Goal: Obtain resource: Download file/media

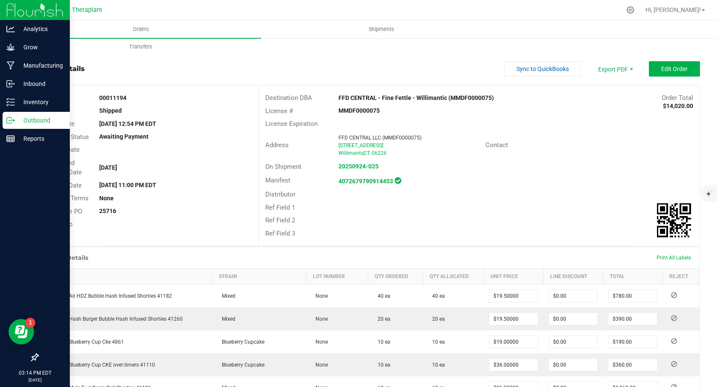
click at [19, 123] on p "Outbound" at bounding box center [40, 120] width 51 height 10
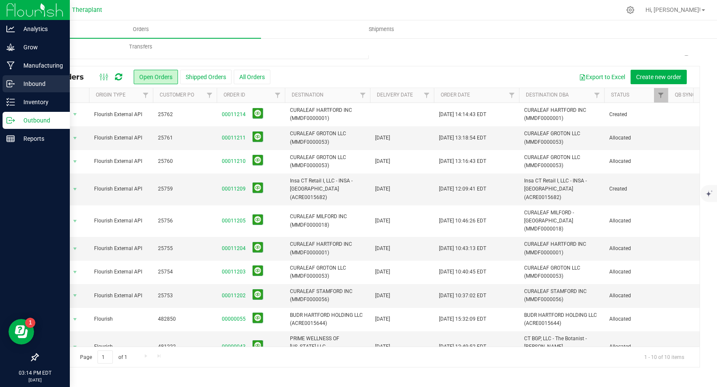
click at [30, 81] on p "Inbound" at bounding box center [40, 84] width 51 height 10
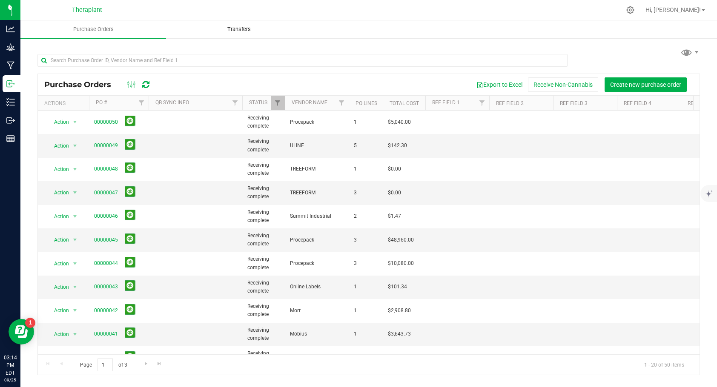
click at [230, 29] on span "Transfers" at bounding box center [239, 30] width 46 height 8
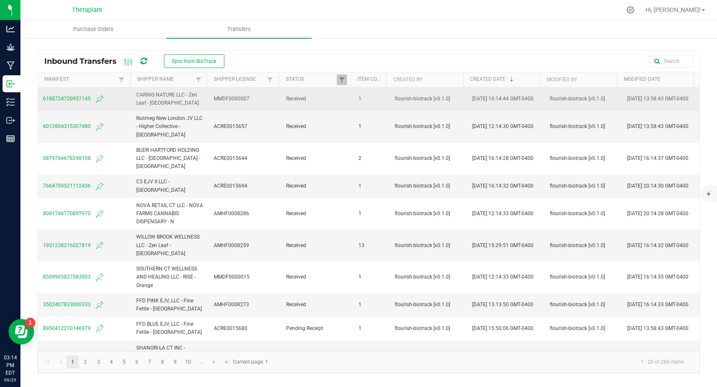
click at [60, 100] on span "6188724720957145" at bounding box center [84, 99] width 83 height 10
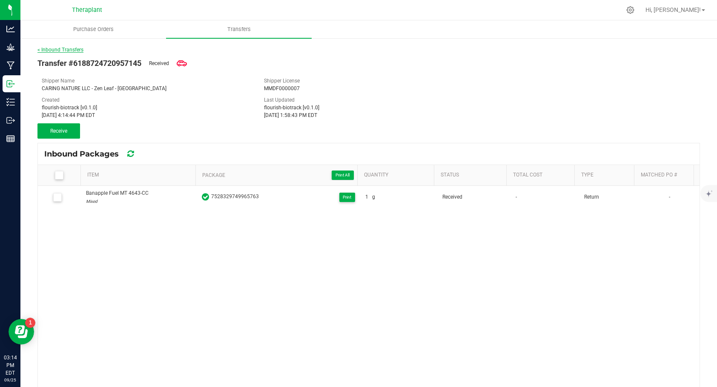
click at [50, 51] on link "< Inbound Transfers" at bounding box center [60, 50] width 46 height 6
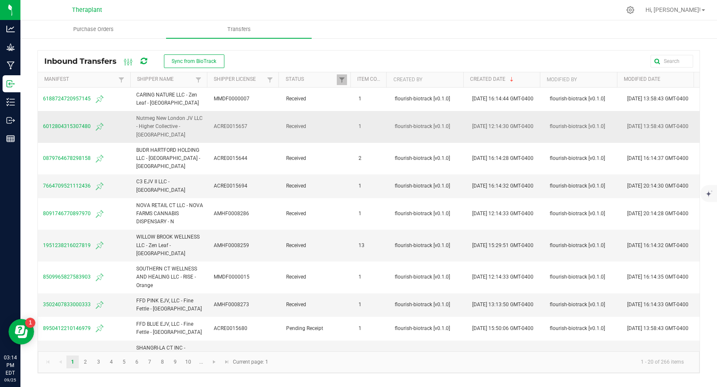
click at [77, 128] on span "6012804315307480" at bounding box center [84, 127] width 83 height 10
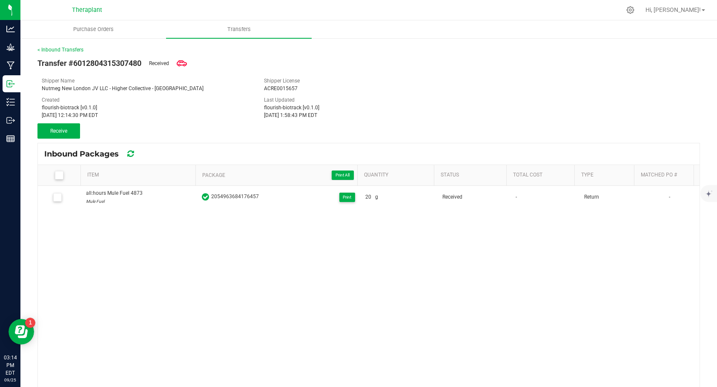
click at [56, 46] on div "< Inbound Transfers" at bounding box center [368, 50] width 662 height 8
click at [64, 49] on link "< Inbound Transfers" at bounding box center [60, 50] width 46 height 6
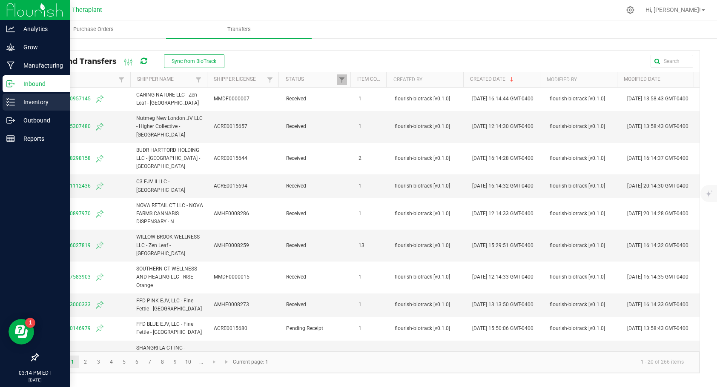
click at [21, 100] on p "Inventory" at bounding box center [40, 102] width 51 height 10
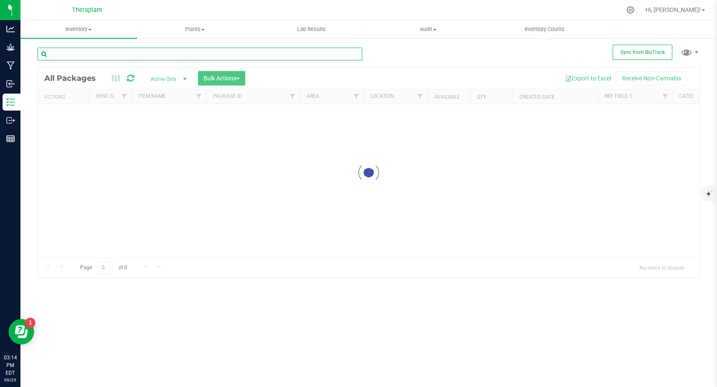
click at [153, 51] on input "text" at bounding box center [199, 54] width 325 height 13
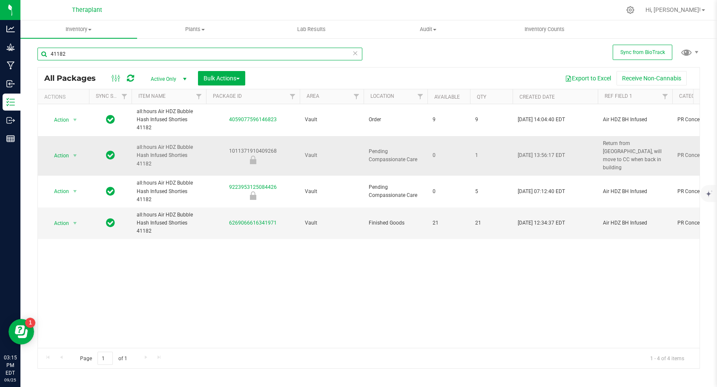
type input "41182"
drag, startPoint x: 279, startPoint y: 146, endPoint x: 231, endPoint y: 146, distance: 48.1
click at [231, 147] on div "1011371910409268" at bounding box center [253, 155] width 96 height 17
copy div "1011371910409268"
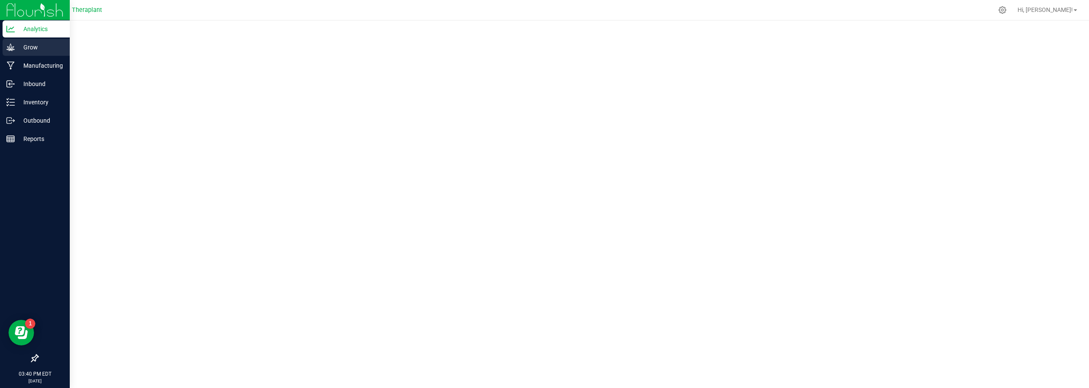
click at [42, 49] on p "Grow" at bounding box center [40, 47] width 51 height 10
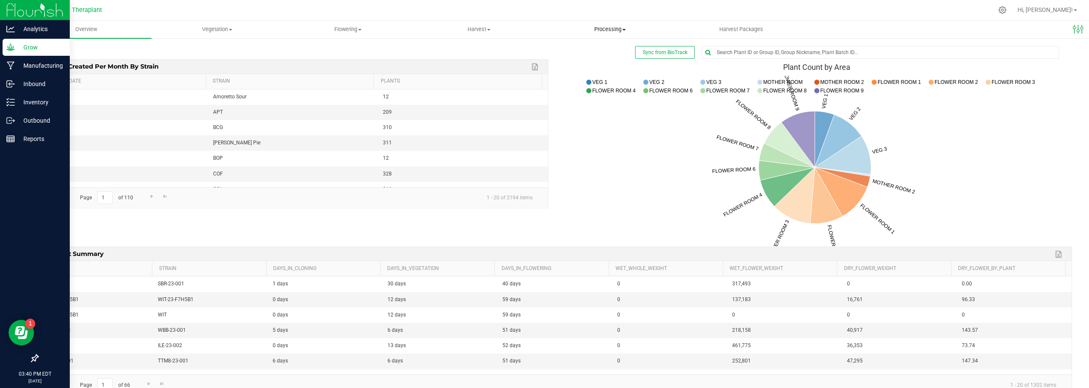
click at [626, 28] on span "Processing" at bounding box center [610, 30] width 130 height 8
click at [491, 31] on span "Harvest" at bounding box center [479, 30] width 130 height 8
click at [355, 29] on span "Flowering" at bounding box center [348, 30] width 130 height 8
click at [233, 32] on span "Vegetation" at bounding box center [217, 30] width 130 height 8
click at [93, 29] on span "Overview" at bounding box center [86, 30] width 45 height 8
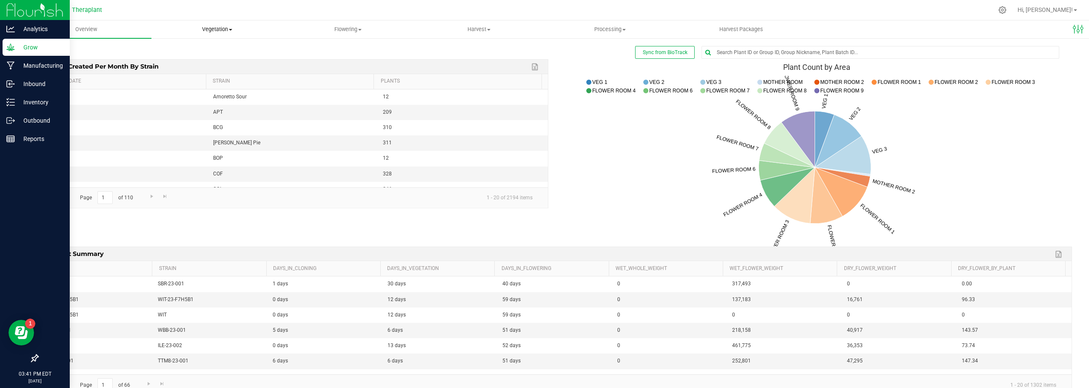
click at [220, 30] on span "Vegetation" at bounding box center [217, 30] width 130 height 8
click at [349, 29] on span "Flowering" at bounding box center [348, 30] width 130 height 8
click at [323, 61] on span "Flowering groups" at bounding box center [318, 61] width 71 height 7
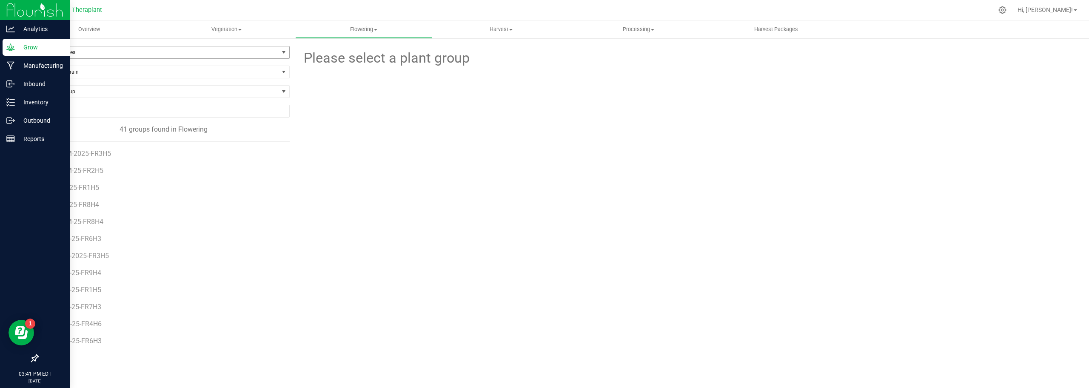
click at [206, 52] on span "Filter by Area" at bounding box center [158, 52] width 241 height 12
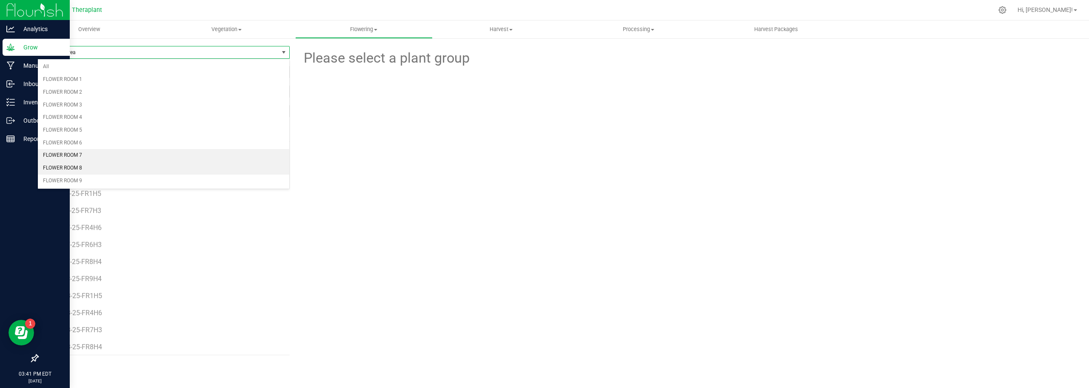
scroll to position [213, 0]
click at [144, 26] on uib-tab-heading "Overview" at bounding box center [88, 29] width 137 height 18
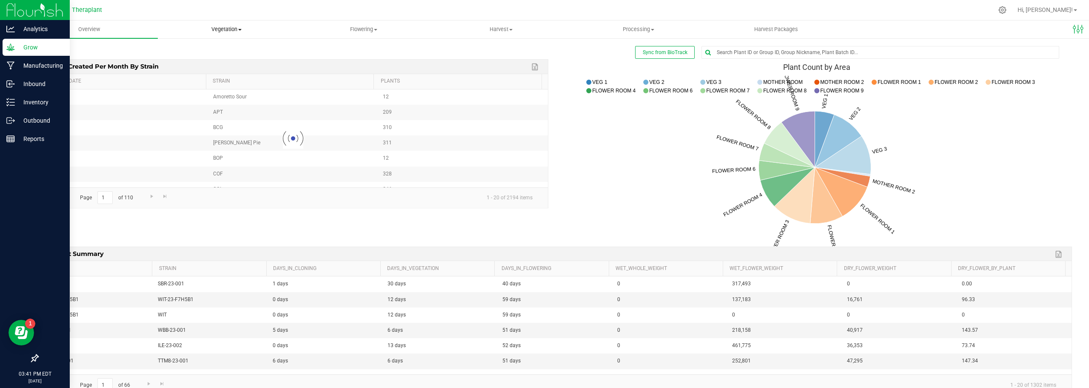
click at [218, 30] on span "Vegetation" at bounding box center [226, 30] width 137 height 8
click at [204, 54] on span "Veg groups" at bounding box center [185, 51] width 54 height 7
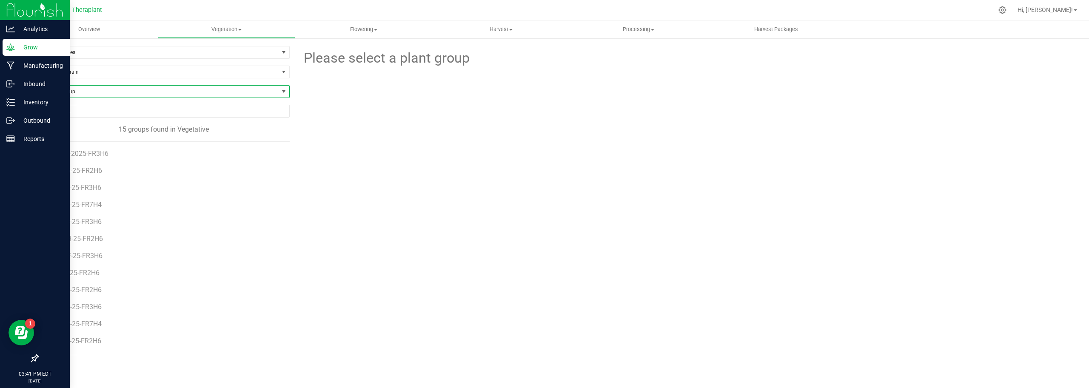
click at [282, 89] on span at bounding box center [283, 91] width 7 height 7
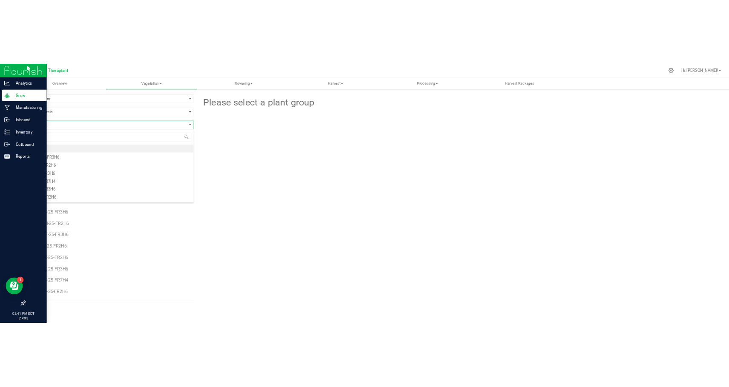
scroll to position [106, 0]
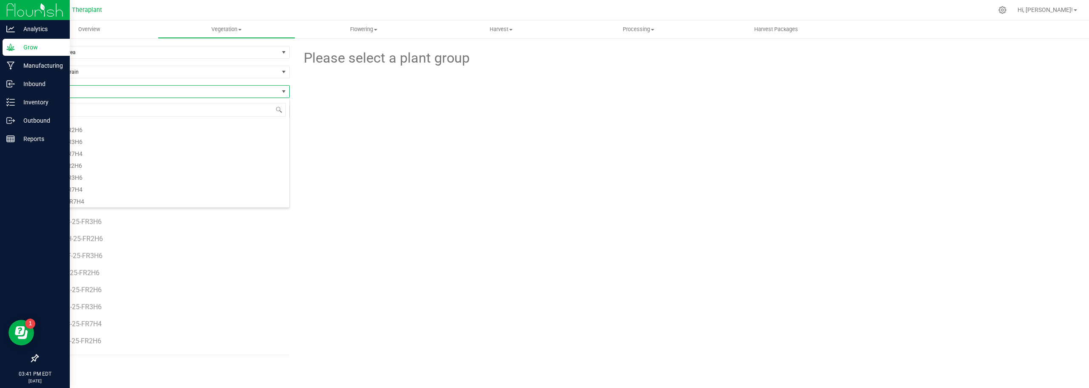
click at [203, 43] on div "Filter by Area Filter by Area All MOTHER ROOM 2 VEG 1 VEG 2 VEG 3 Filter by Str…" at bounding box center [554, 200] width 1069 height 326
click at [278, 111] on input "NO DATA FOUND" at bounding box center [164, 111] width 252 height 12
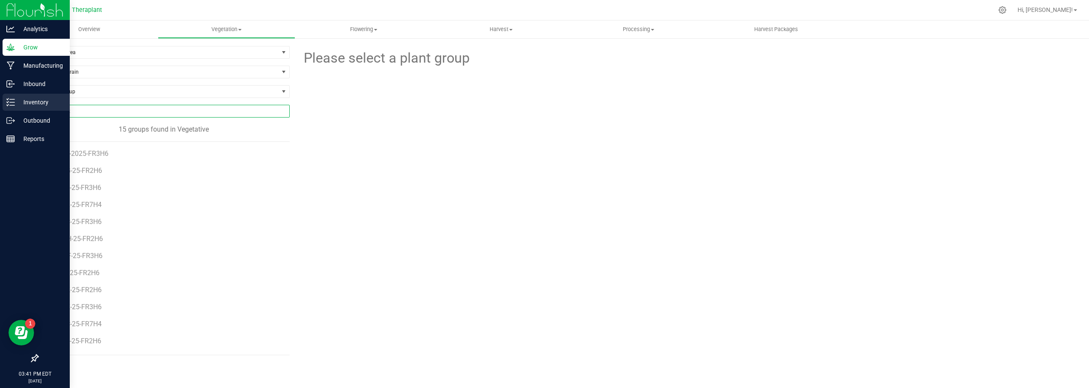
click at [24, 104] on p "Inventory" at bounding box center [40, 102] width 51 height 10
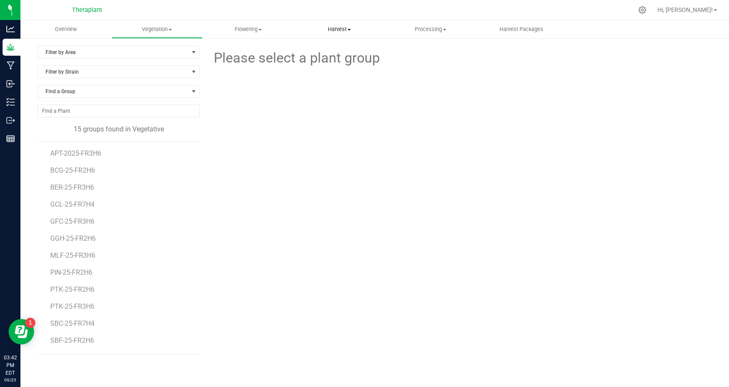
click at [342, 30] on span "Harvest" at bounding box center [339, 30] width 90 height 8
click at [327, 51] on span "Harvests" at bounding box center [317, 51] width 47 height 7
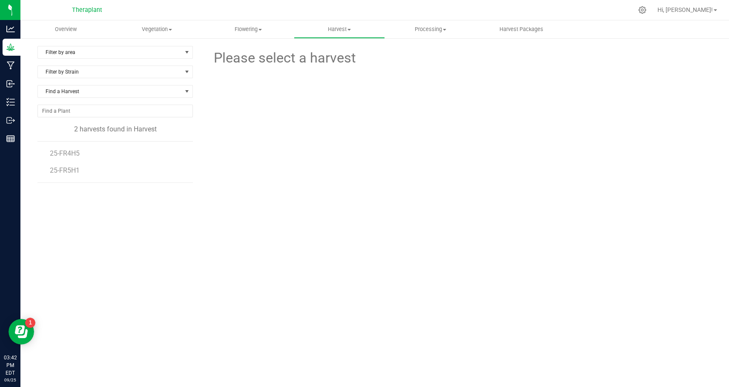
click at [189, 59] on div "Filter by area Filter by area All Curing - Proc. DRY ROOM 1 DRY ROOM 2 DRY ROOM…" at bounding box center [118, 56] width 162 height 20
click at [186, 54] on span "select" at bounding box center [186, 52] width 7 height 7
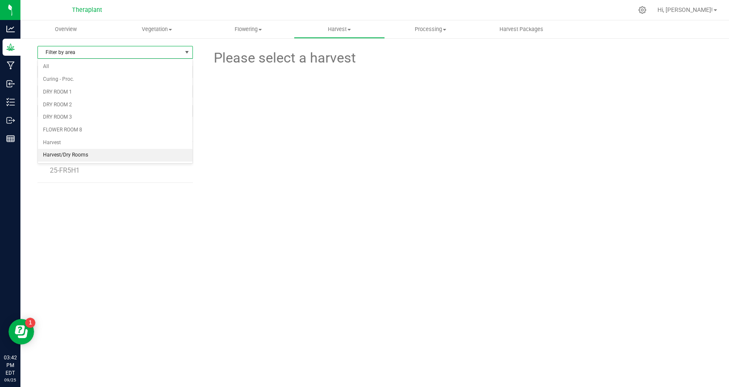
click at [96, 157] on li "Harvest/Dry Rooms" at bounding box center [115, 155] width 154 height 13
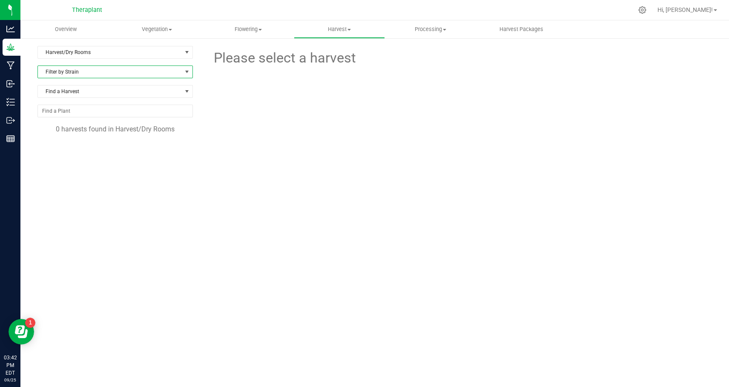
click at [120, 74] on span "Filter by Strain" at bounding box center [110, 72] width 144 height 12
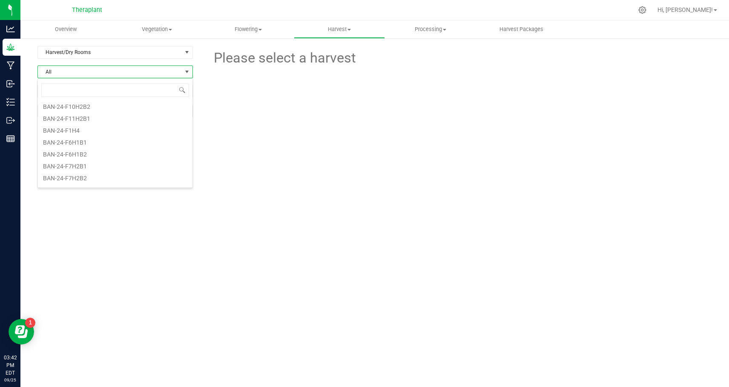
drag, startPoint x: 114, startPoint y: 229, endPoint x: 114, endPoint y: 223, distance: 6.0
click at [114, 229] on div "Harvest/Dry Rooms Filter by area All Curing - Proc. DRY ROOM 1 DRY ROOM 2 DRY R…" at bounding box center [121, 173] width 169 height 255
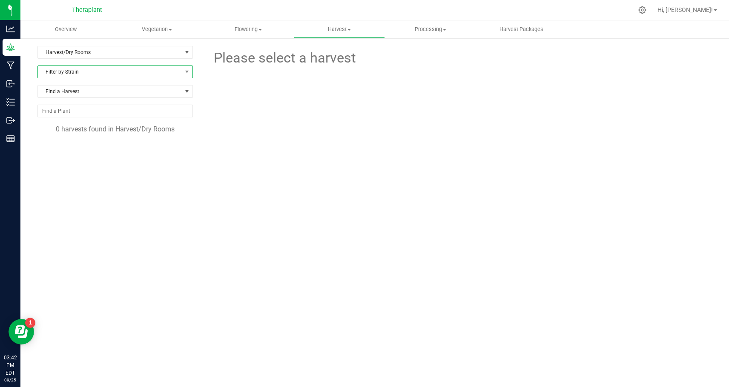
click at [175, 71] on span "Filter by Strain" at bounding box center [110, 72] width 144 height 12
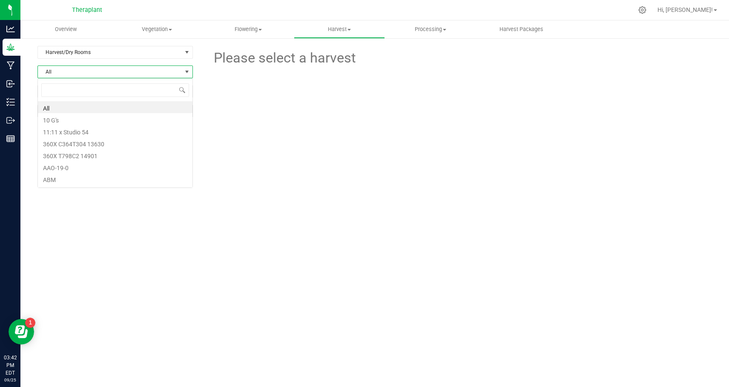
scroll to position [13, 155]
click at [219, 241] on div "Please select a harvest" at bounding box center [459, 173] width 506 height 255
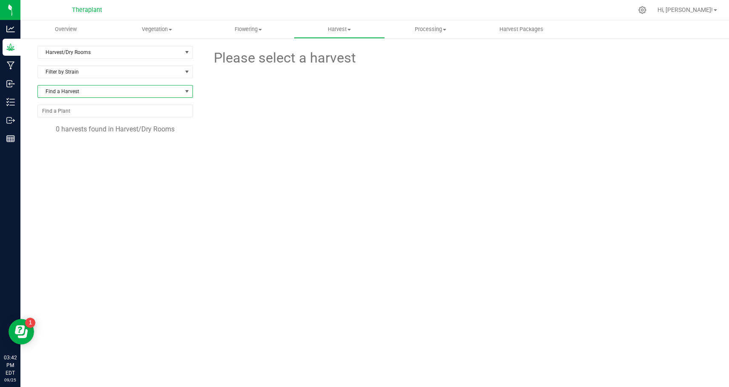
click at [189, 89] on span "NO DATA FOUND" at bounding box center [186, 91] width 7 height 7
click at [254, 150] on div at bounding box center [459, 110] width 518 height 83
click at [182, 112] on input "NO DATA FOUND" at bounding box center [115, 111] width 154 height 12
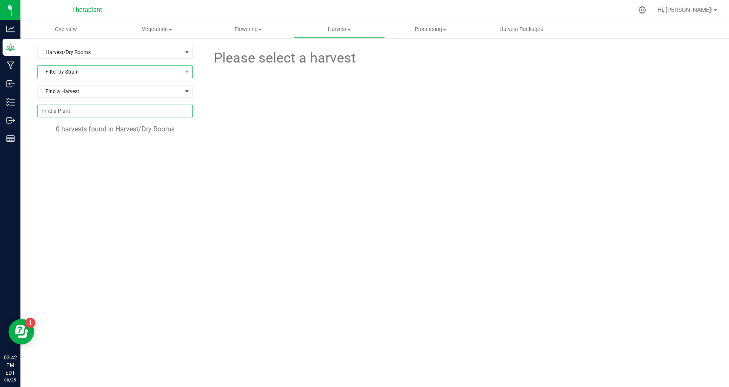
click at [169, 77] on span "Filter by Strain" at bounding box center [110, 72] width 144 height 12
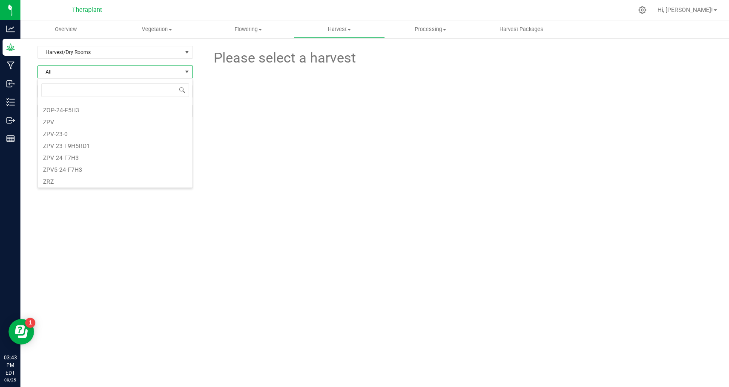
scroll to position [0, 0]
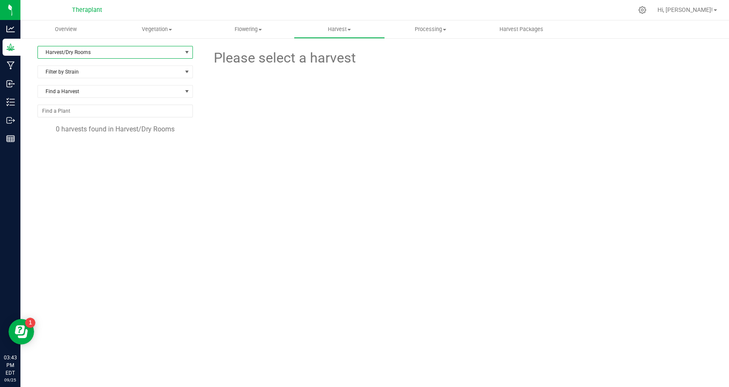
click at [157, 51] on span "Harvest/Dry Rooms" at bounding box center [110, 52] width 144 height 12
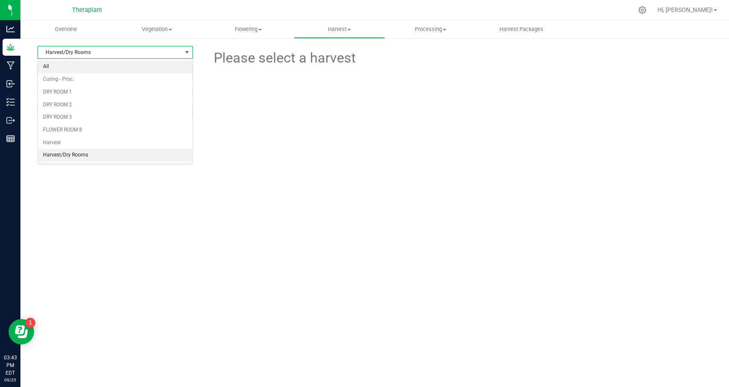
click at [102, 67] on li "All" at bounding box center [115, 66] width 154 height 13
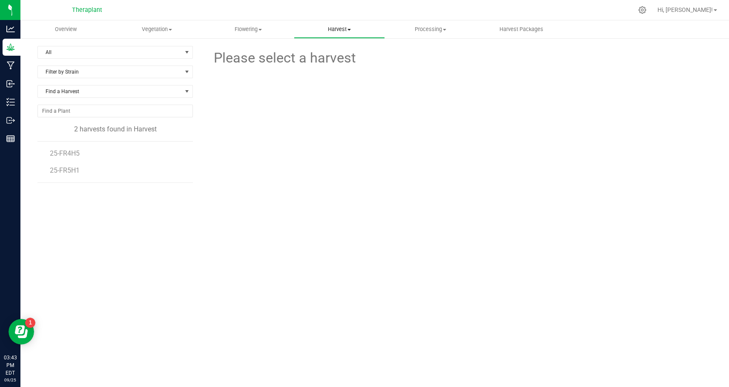
click at [332, 29] on span "Harvest" at bounding box center [339, 30] width 90 height 8
click at [328, 49] on span "Harvests" at bounding box center [317, 51] width 47 height 7
click at [343, 33] on uib-tab-heading "Harvest Harvests Harvested plants" at bounding box center [339, 29] width 90 height 17
click at [334, 60] on span "Harvested plants" at bounding box center [329, 61] width 70 height 7
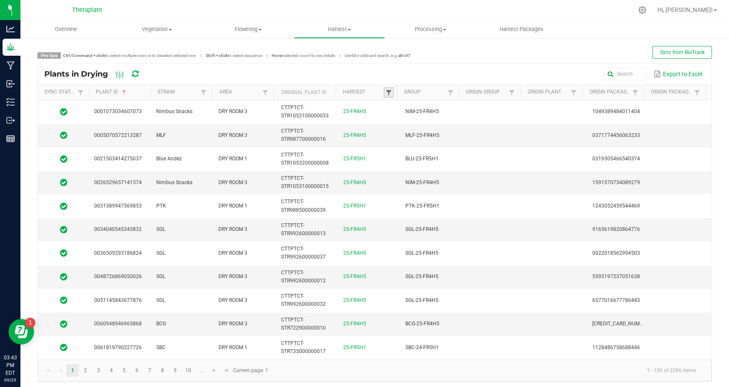
click at [387, 94] on span at bounding box center [388, 92] width 7 height 7
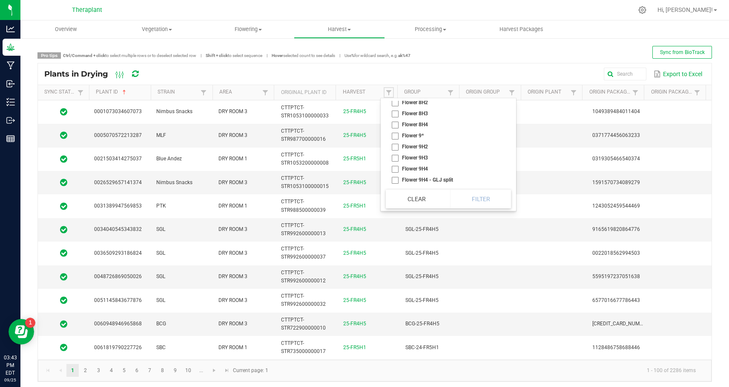
scroll to position [809, 0]
click at [262, 93] on span at bounding box center [265, 92] width 7 height 7
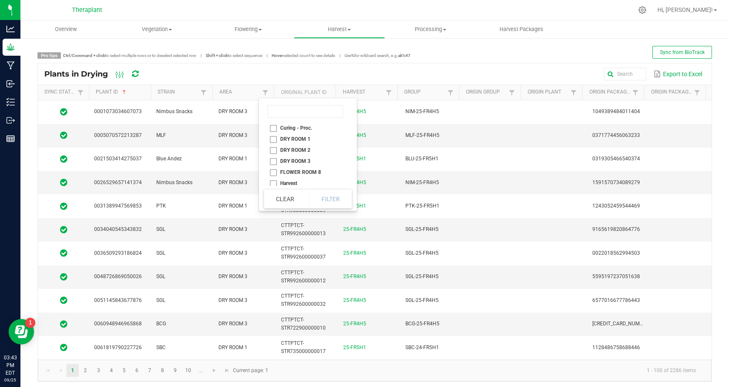
click at [272, 184] on li "Harvest" at bounding box center [305, 183] width 83 height 11
checkbox input "true"
click at [325, 203] on button "Filter" at bounding box center [330, 199] width 43 height 19
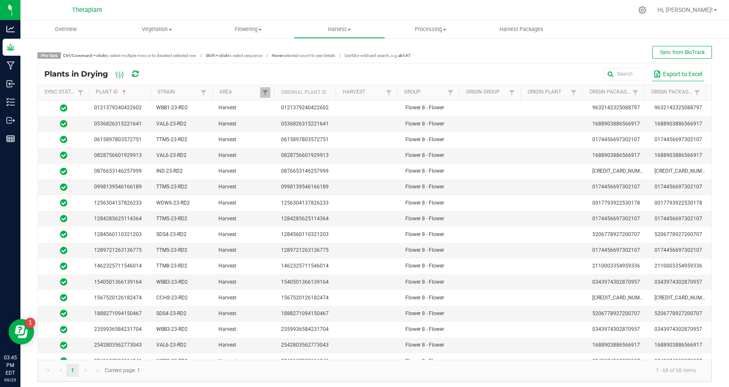
click at [672, 74] on button "Export to Excel" at bounding box center [677, 74] width 53 height 14
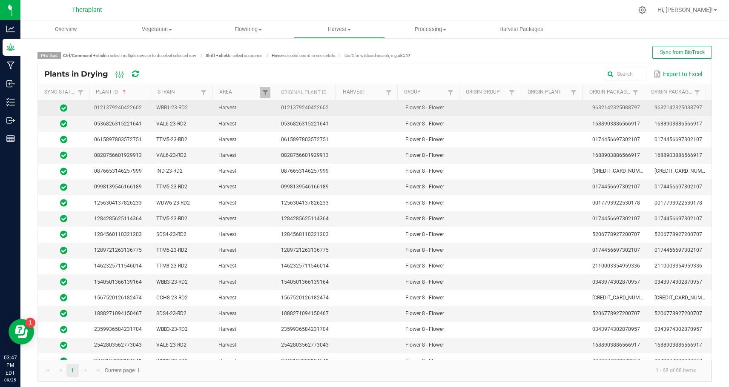
click at [109, 106] on span "0121379240422602" at bounding box center [118, 108] width 48 height 6
click at [123, 110] on span "0121379240422602" at bounding box center [118, 108] width 48 height 6
